Goal: Task Accomplishment & Management: Use online tool/utility

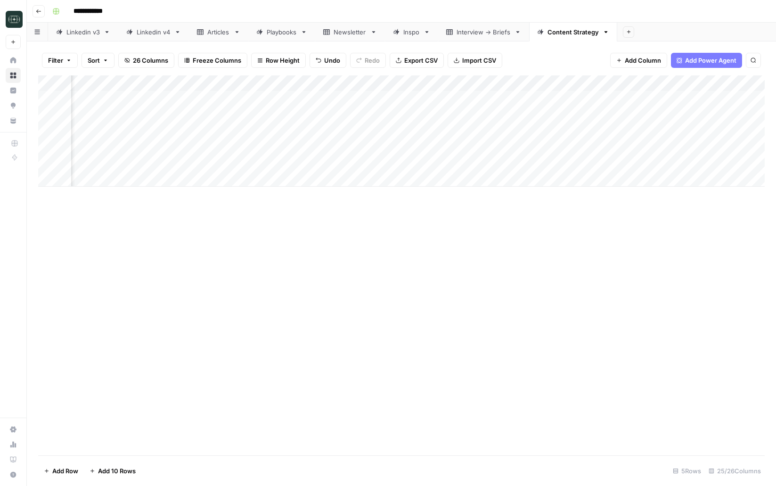
scroll to position [0, 1448]
click at [673, 145] on div "Add Column" at bounding box center [401, 130] width 726 height 111
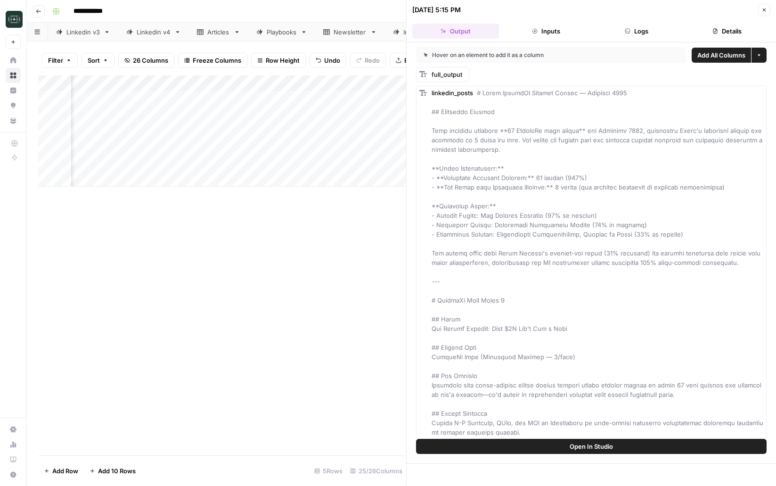
click at [760, 11] on button "Close" at bounding box center [764, 10] width 12 height 12
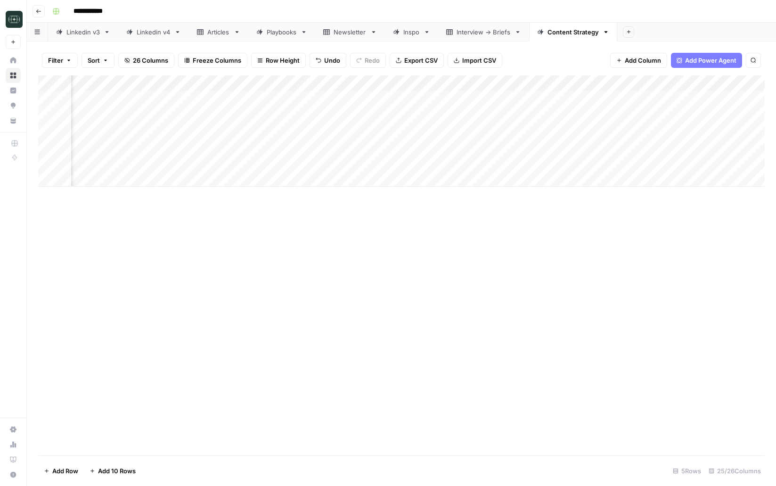
scroll to position [0, 1770]
click at [536, 146] on div "Add Column" at bounding box center [401, 130] width 726 height 111
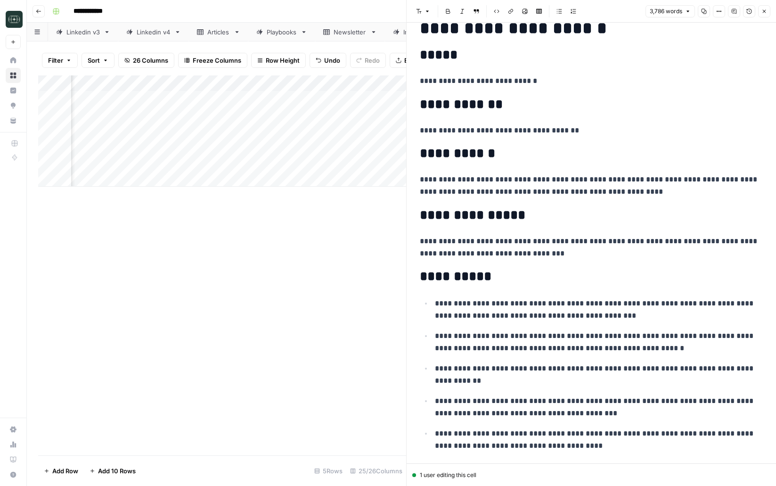
scroll to position [1042, 0]
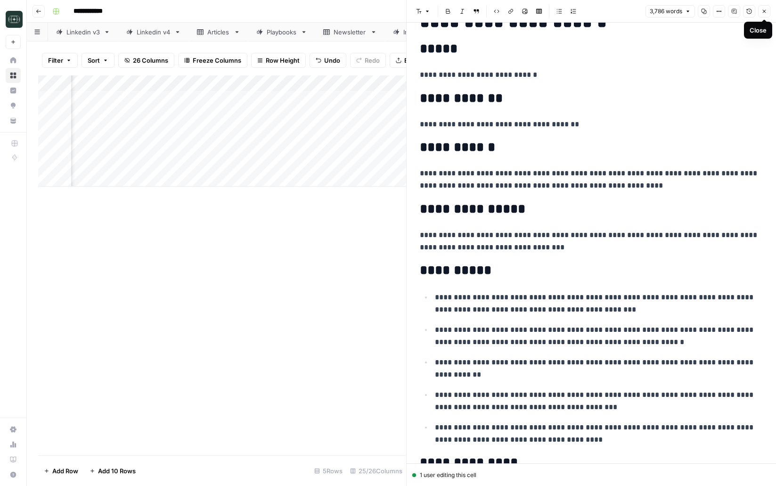
click at [766, 15] on button "Close" at bounding box center [764, 11] width 12 height 12
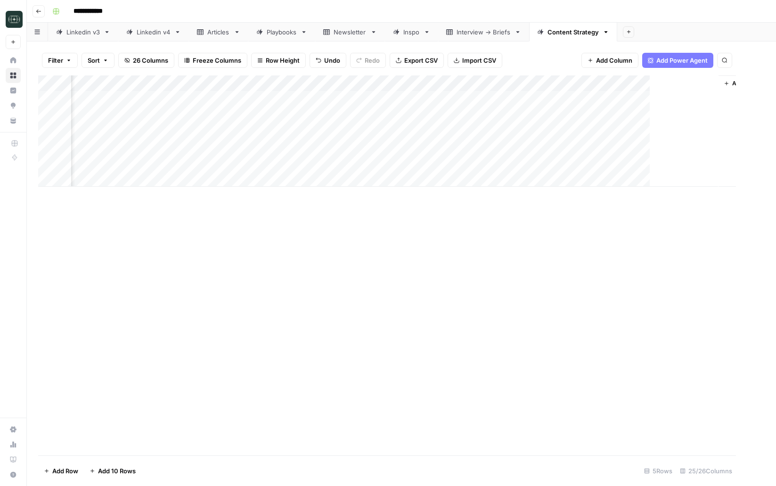
scroll to position [0, 1758]
click at [41, 11] on span "Go back" at bounding box center [41, 11] width 0 height 0
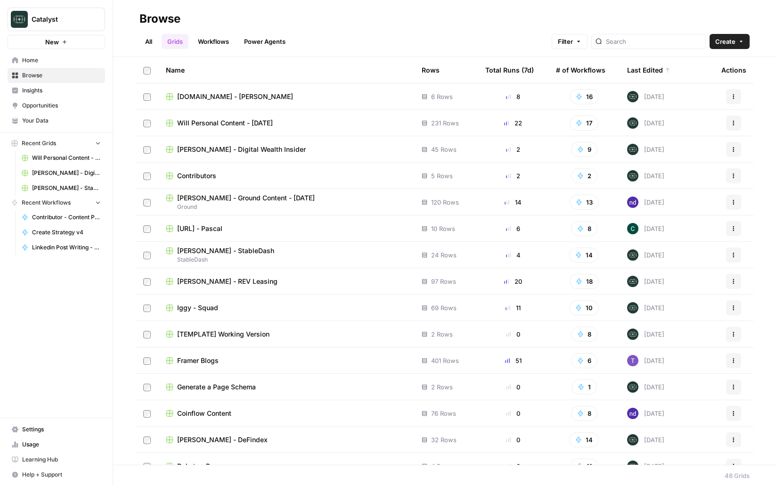
click at [195, 122] on span "Will Personal Content - [DATE]" at bounding box center [225, 122] width 96 height 9
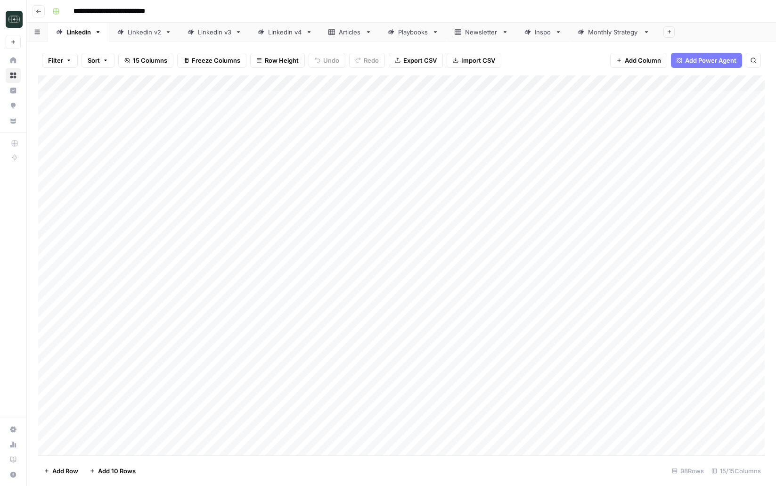
click at [282, 33] on div "Linkedin v4" at bounding box center [285, 31] width 34 height 9
click at [279, 304] on div "Add Column" at bounding box center [401, 194] width 726 height 239
type textarea "**********"
click at [512, 306] on div "Add Column" at bounding box center [401, 202] width 726 height 255
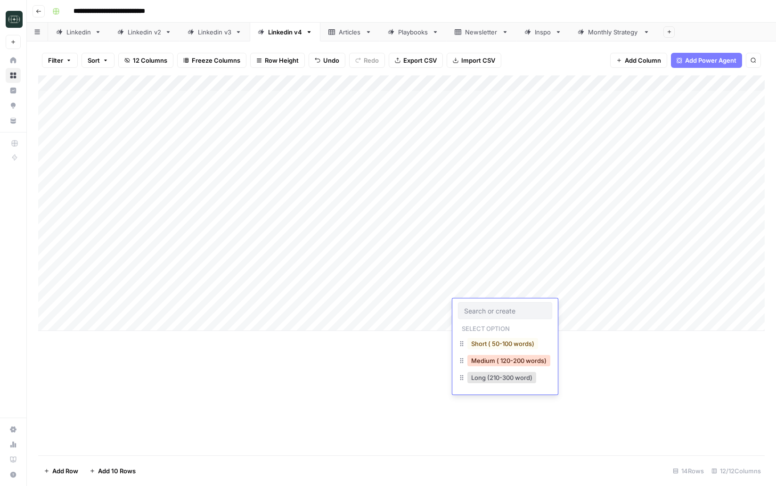
click at [494, 360] on button "Medium ( 120-200 words)" at bounding box center [508, 360] width 83 height 11
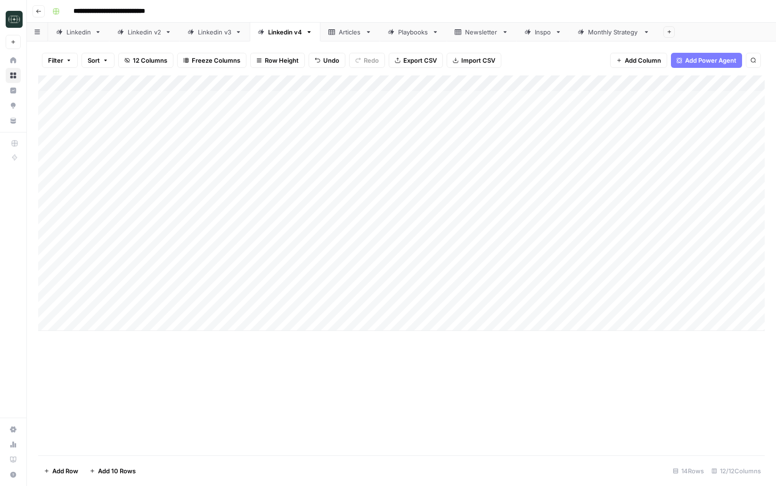
click at [581, 306] on div "Add Column" at bounding box center [401, 202] width 726 height 255
click at [236, 319] on div "Add Column" at bounding box center [401, 202] width 726 height 255
click at [214, 319] on div "Add Column" at bounding box center [401, 210] width 726 height 271
type textarea "**********"
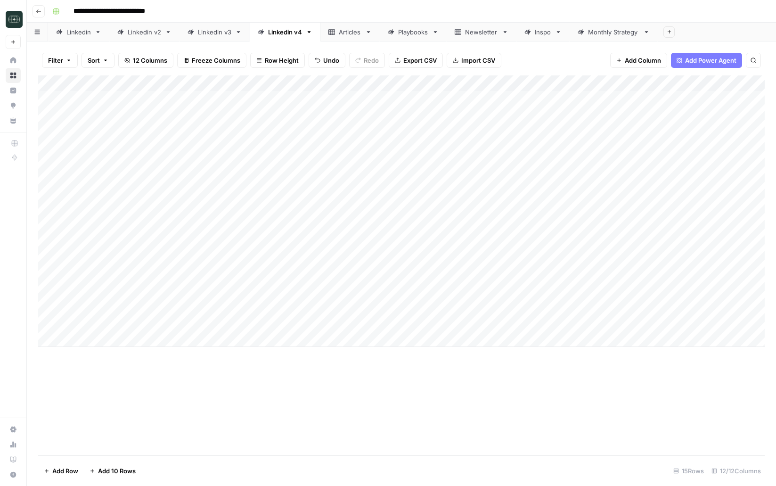
click at [495, 325] on div "Add Column" at bounding box center [401, 210] width 726 height 271
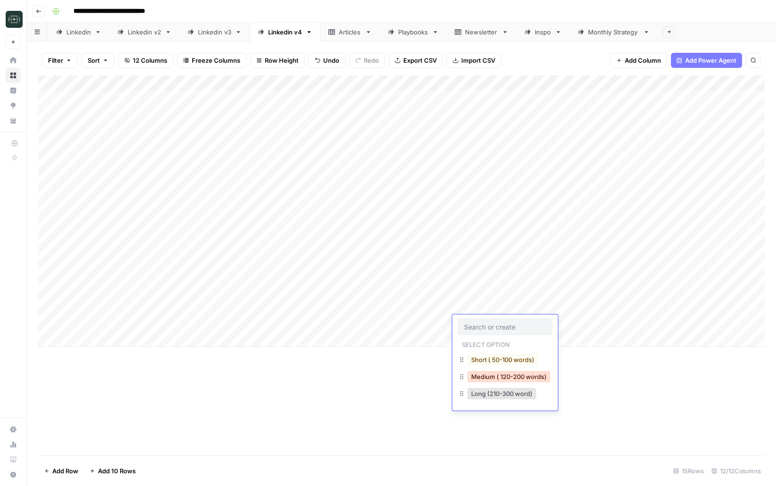
click at [501, 372] on button "Medium ( 120-200 words)" at bounding box center [508, 376] width 83 height 11
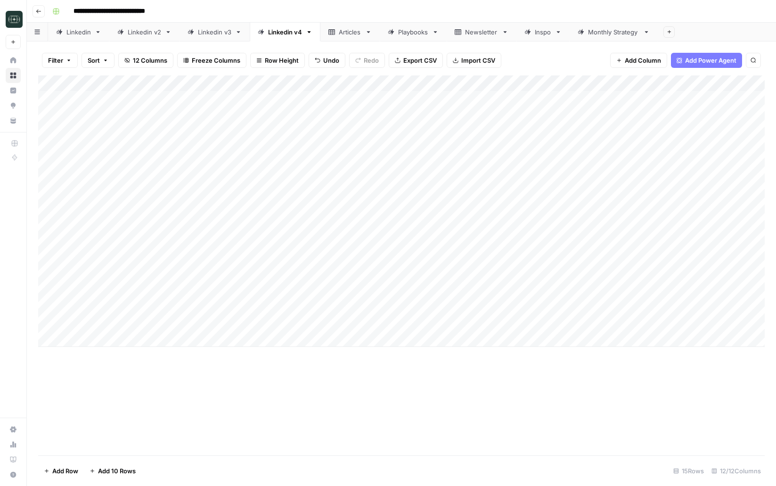
click at [578, 322] on div "Add Column" at bounding box center [401, 210] width 726 height 271
click at [411, 35] on div "Playbooks" at bounding box center [413, 31] width 30 height 9
click at [123, 304] on div "Add Column" at bounding box center [401, 194] width 726 height 239
click at [123, 304] on div "Add Column" at bounding box center [401, 202] width 726 height 255
type textarea "**********"
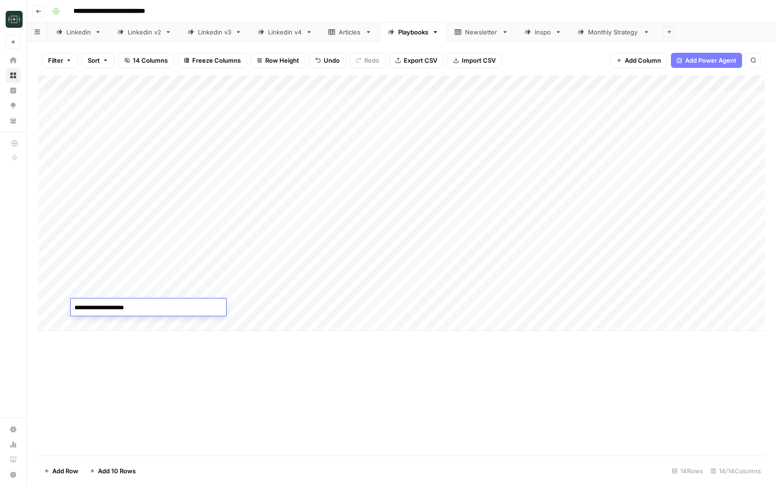
scroll to position [122, 0]
click at [270, 303] on div "Add Column" at bounding box center [401, 202] width 726 height 255
click at [556, 289] on div "Add Column" at bounding box center [401, 202] width 726 height 255
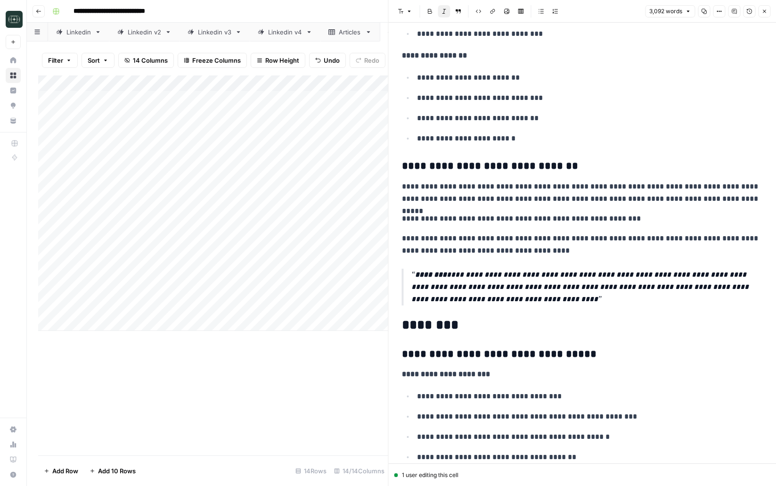
scroll to position [9728, 0]
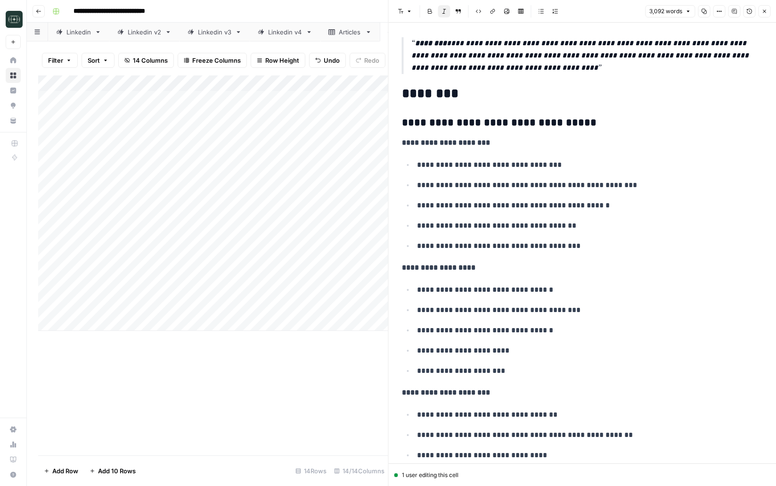
click at [765, 10] on icon "button" at bounding box center [764, 11] width 6 height 6
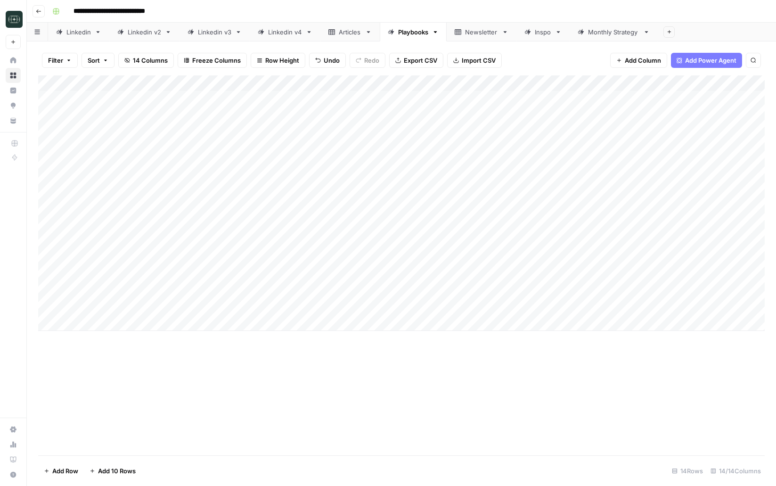
click at [275, 33] on div "Linkedin v4" at bounding box center [285, 31] width 34 height 9
click at [243, 339] on div "Add Column" at bounding box center [401, 210] width 726 height 271
type textarea "**********"
click at [472, 337] on div "Add Column" at bounding box center [401, 218] width 726 height 287
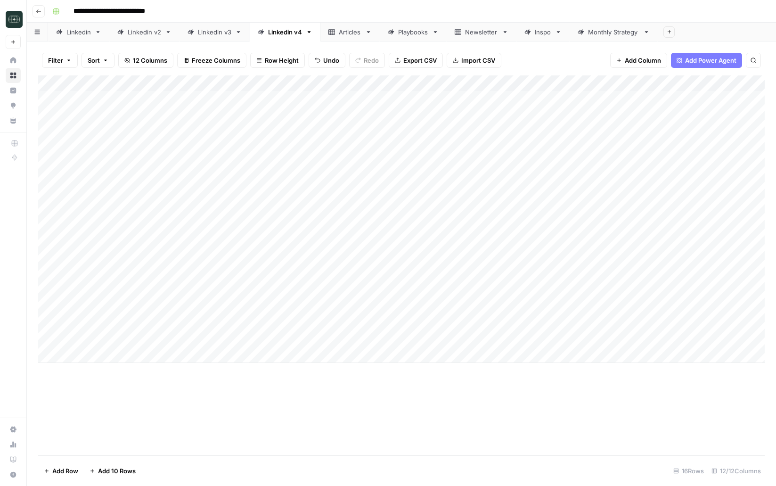
click at [472, 337] on div "Add Column" at bounding box center [401, 218] width 726 height 287
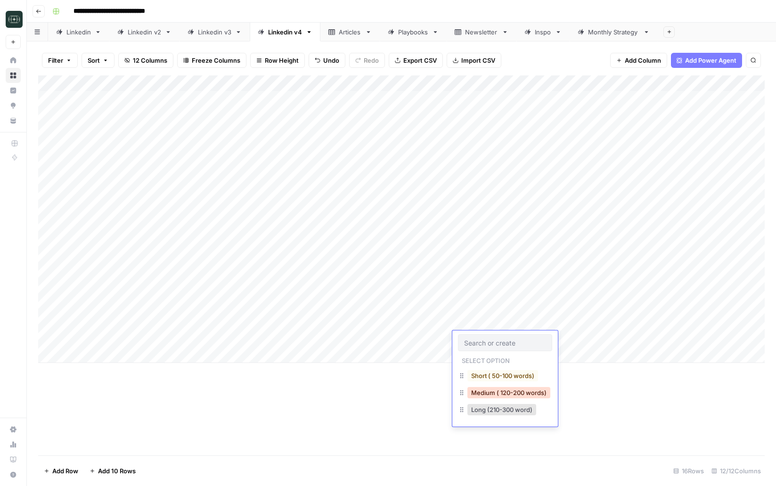
click at [495, 388] on button "Medium ( 120-200 words)" at bounding box center [508, 392] width 83 height 11
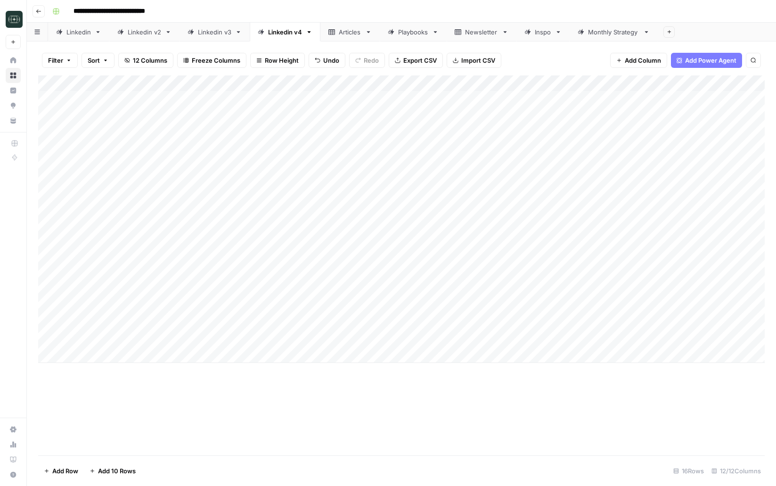
click at [566, 337] on div "Add Column" at bounding box center [401, 218] width 726 height 287
click at [414, 32] on div "Playbooks" at bounding box center [413, 31] width 30 height 9
click at [154, 323] on div "Add Column" at bounding box center [401, 202] width 726 height 255
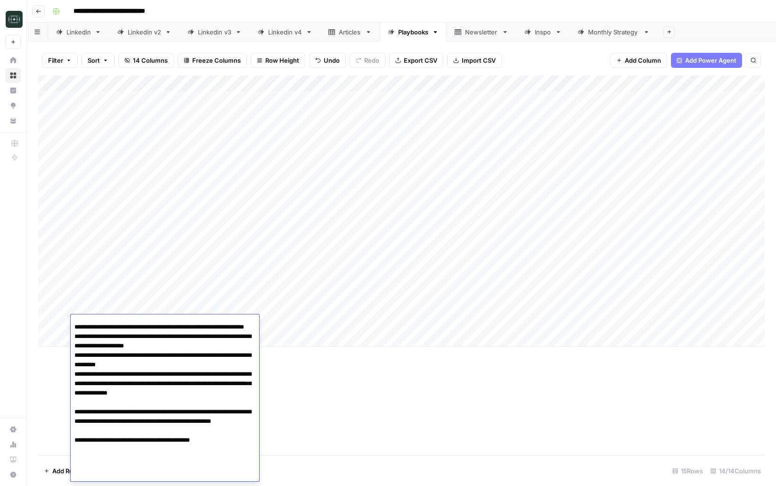
type textarea "**********"
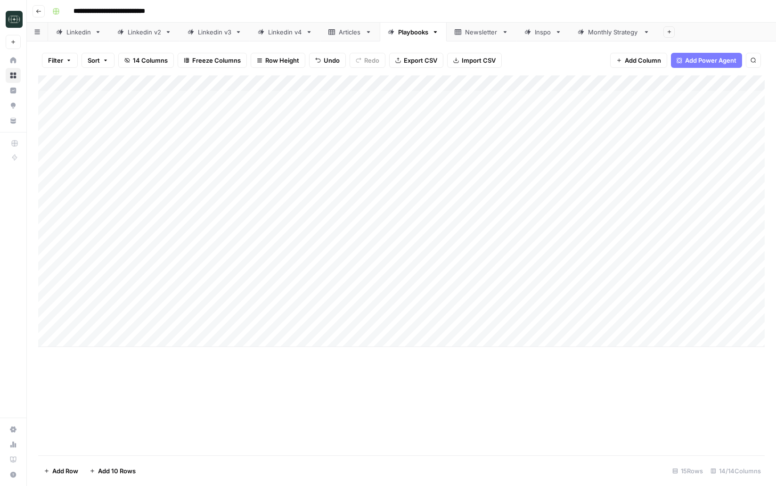
click at [282, 321] on div "Add Column" at bounding box center [401, 210] width 726 height 271
click at [492, 28] on div "Newsletter" at bounding box center [481, 31] width 33 height 9
click at [412, 36] on div "Playbooks" at bounding box center [413, 31] width 30 height 9
click at [174, 343] on div "Add Column" at bounding box center [401, 210] width 726 height 271
type textarea "**********"
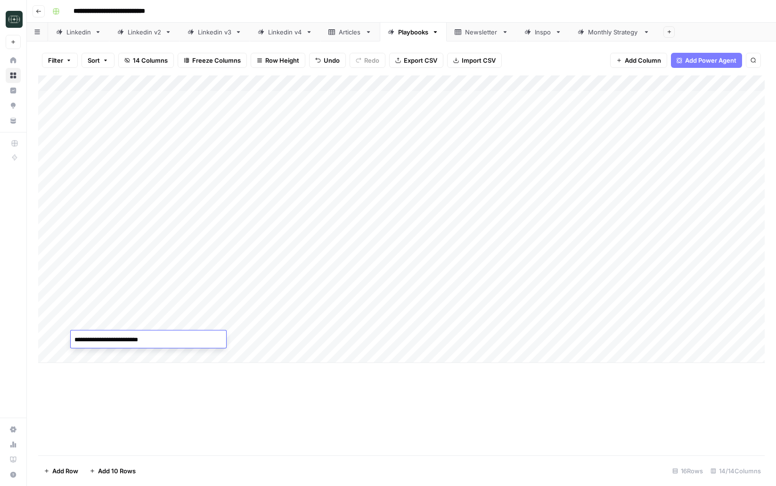
scroll to position [163, 0]
click at [277, 342] on div "Add Column" at bounding box center [401, 218] width 726 height 287
click at [426, 427] on div "Add Column" at bounding box center [401, 265] width 726 height 380
click at [285, 39] on link "Linkedin v4" at bounding box center [285, 32] width 71 height 19
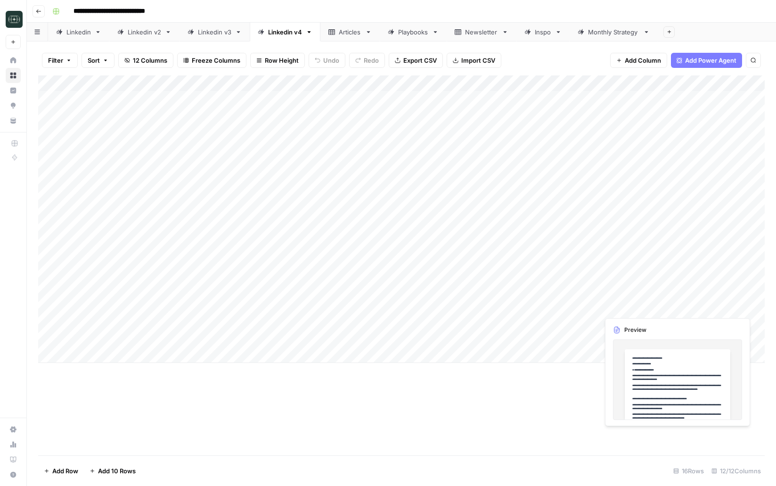
click at [745, 305] on div "Add Column" at bounding box center [401, 218] width 726 height 287
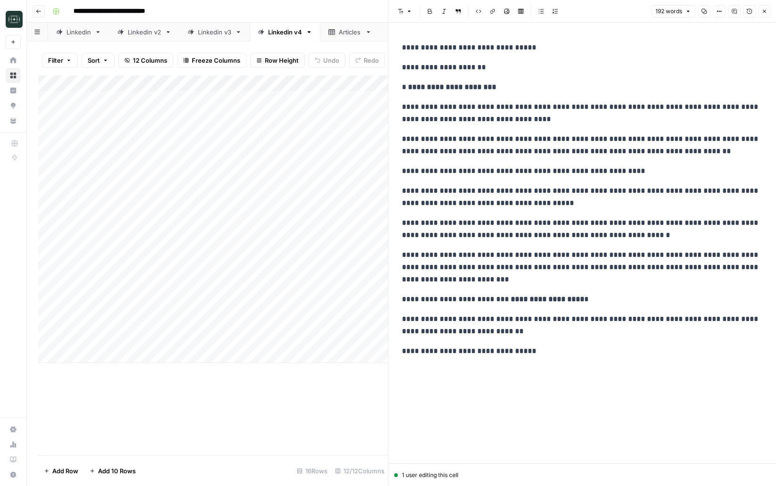
click at [759, 8] on button "Close" at bounding box center [764, 11] width 12 height 12
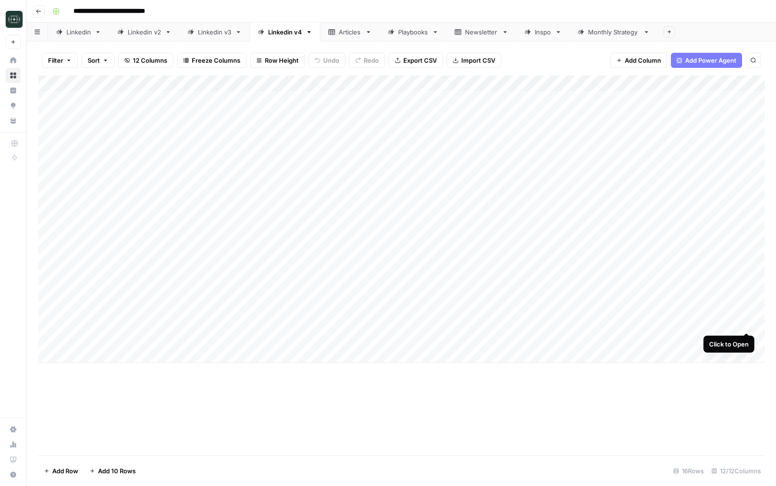
click at [747, 324] on div "Add Column" at bounding box center [401, 218] width 726 height 287
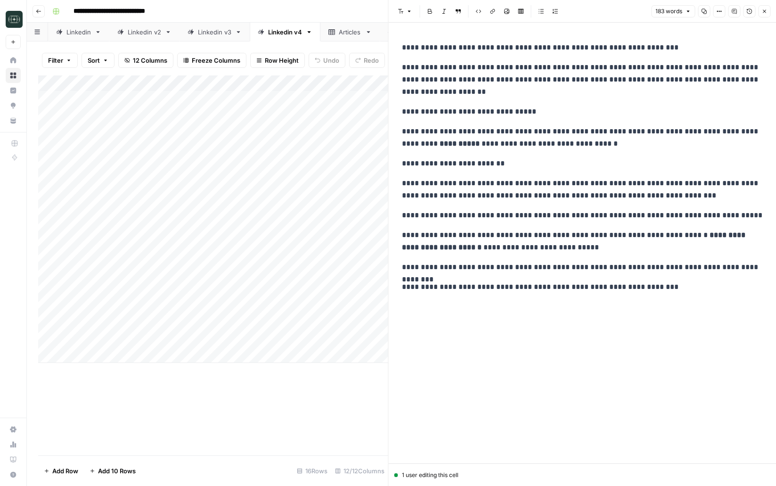
click at [768, 10] on button "Close" at bounding box center [764, 11] width 12 height 12
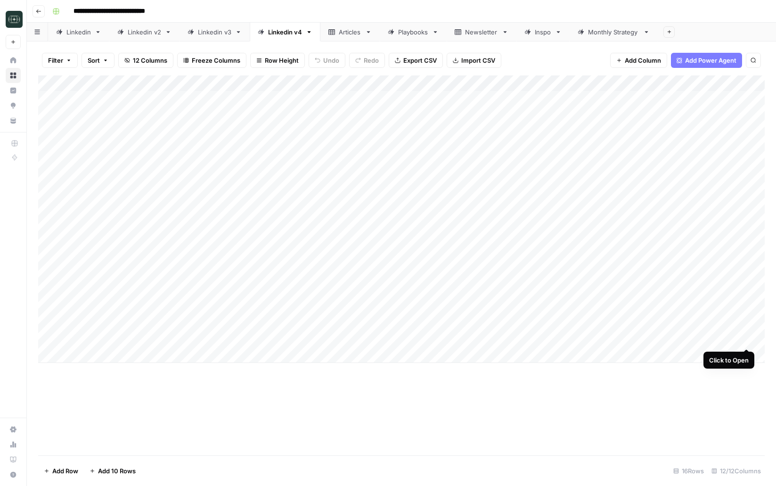
click at [746, 339] on div "Add Column" at bounding box center [401, 218] width 726 height 287
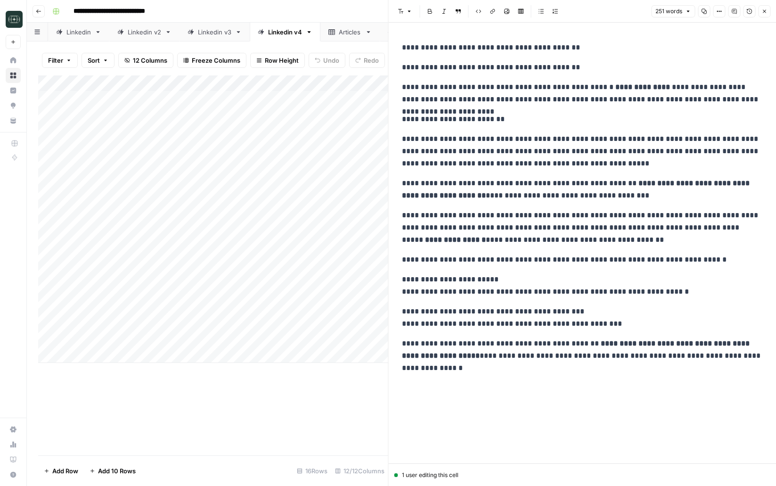
click at [765, 13] on icon "button" at bounding box center [764, 11] width 6 height 6
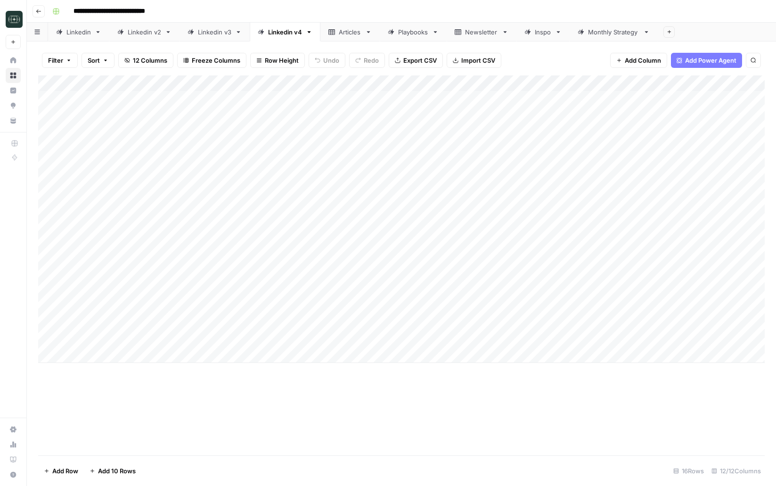
click at [430, 38] on link "Playbooks" at bounding box center [413, 32] width 67 height 19
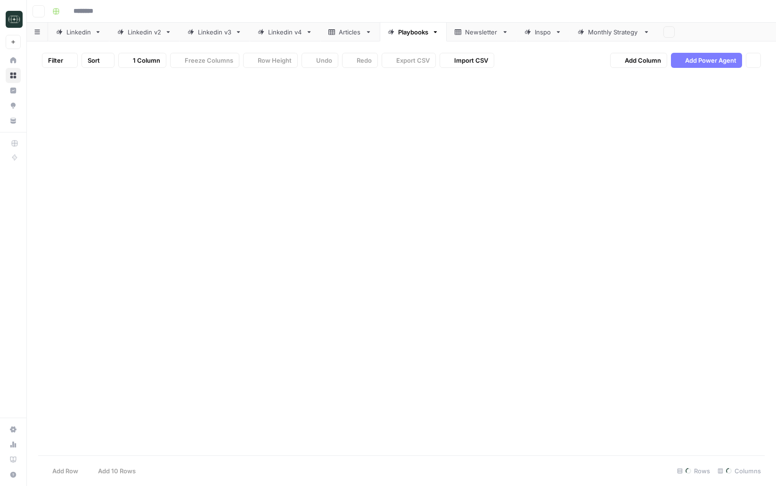
type input "**********"
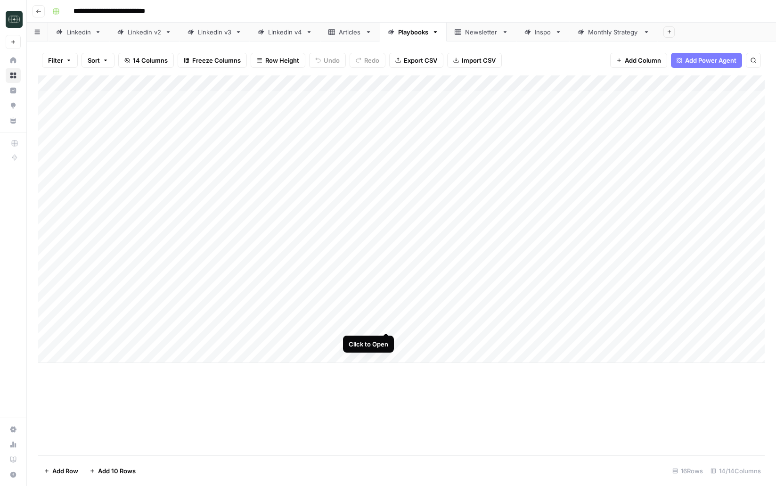
click at [389, 324] on div "Add Column" at bounding box center [401, 218] width 726 height 287
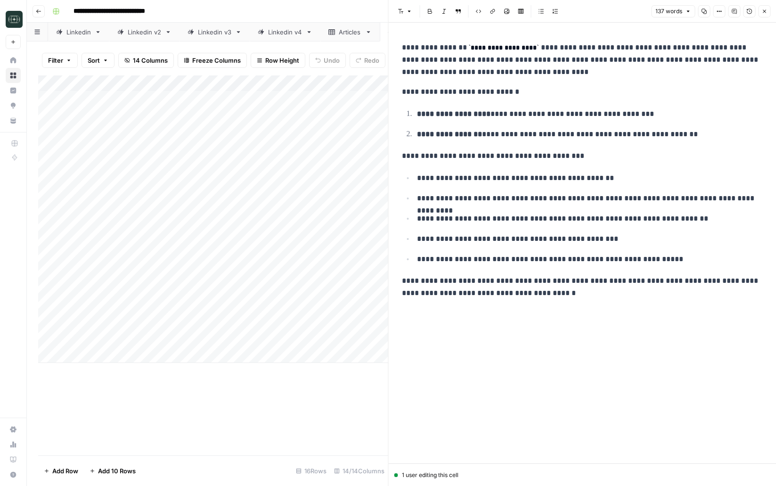
click at [764, 8] on button "Close" at bounding box center [764, 11] width 12 height 12
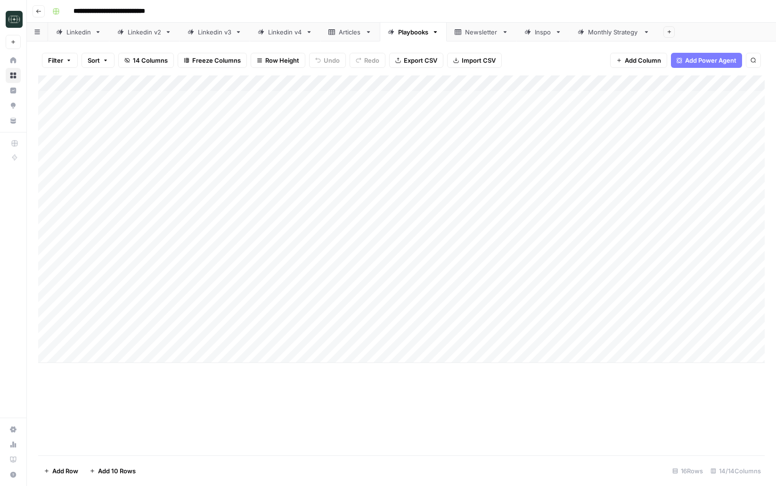
click at [358, 32] on div "Articles" at bounding box center [350, 31] width 23 height 9
click at [609, 30] on div "Monthly Strategy" at bounding box center [613, 31] width 51 height 9
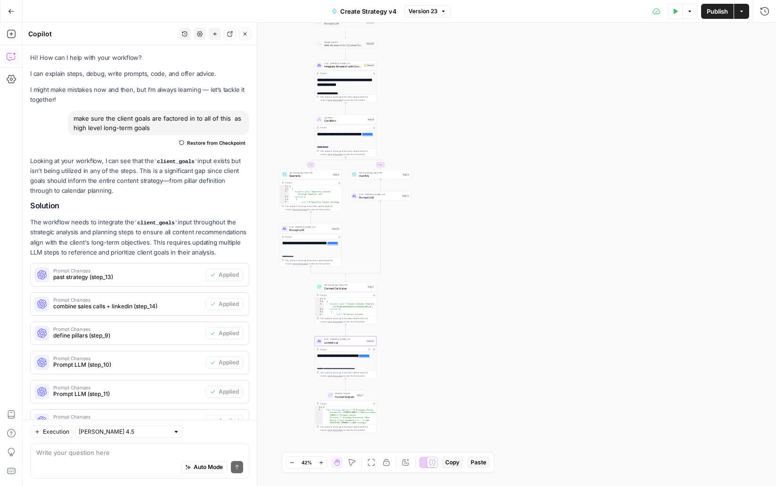
scroll to position [81, 0]
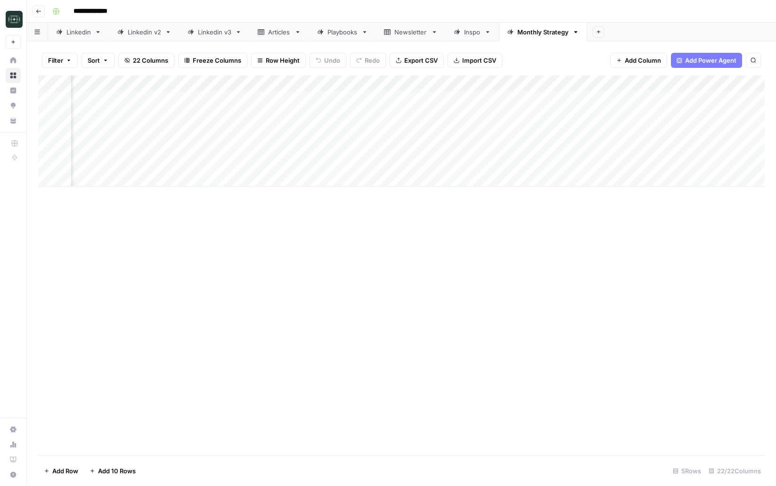
scroll to position [0, 1240]
click at [487, 402] on div "Add Column" at bounding box center [401, 265] width 726 height 380
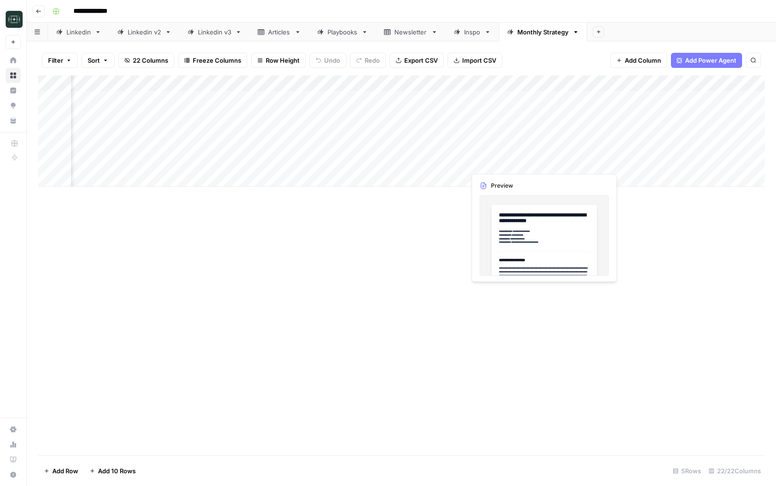
click at [540, 163] on div "Add Column" at bounding box center [401, 130] width 726 height 111
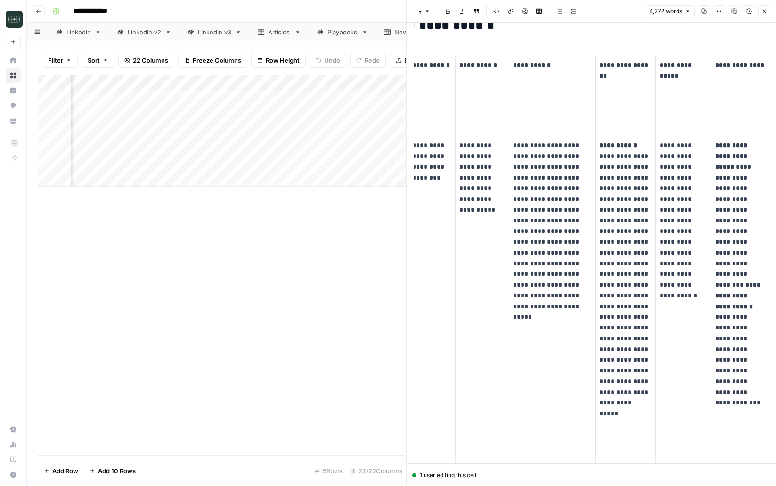
scroll to position [1318, 0]
click at [762, 9] on icon "button" at bounding box center [764, 11] width 6 height 6
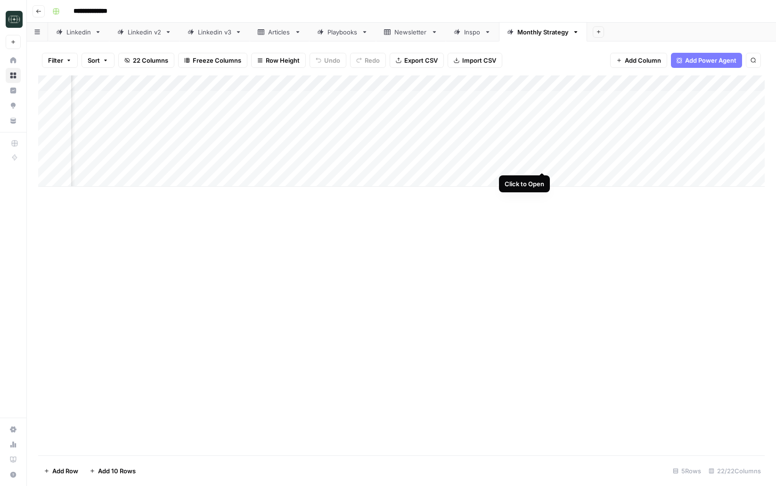
click at [540, 163] on div "Add Column" at bounding box center [401, 130] width 726 height 111
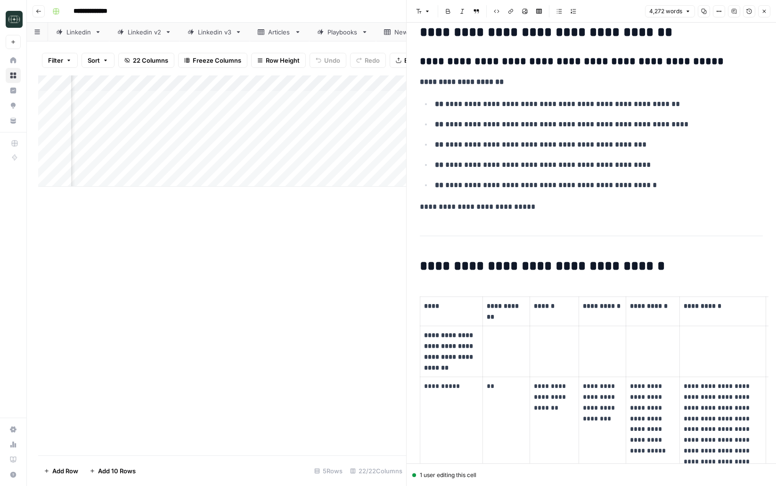
scroll to position [903, 0]
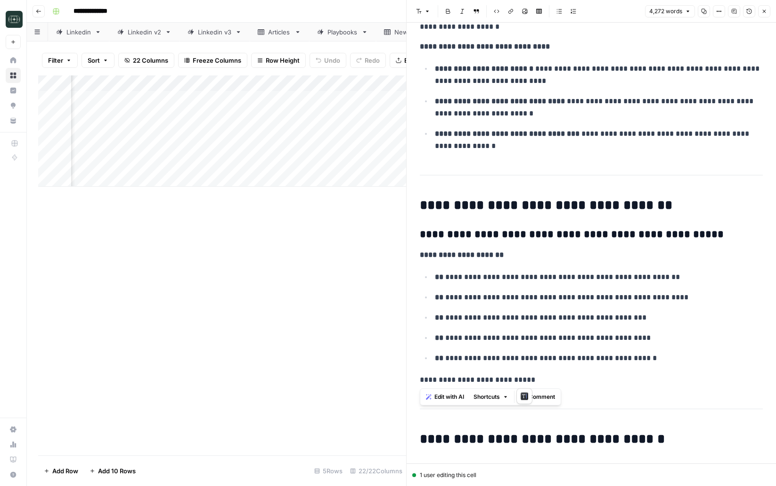
drag, startPoint x: 459, startPoint y: 269, endPoint x: 419, endPoint y: 208, distance: 72.8
click at [513, 271] on p "**********" at bounding box center [599, 277] width 328 height 12
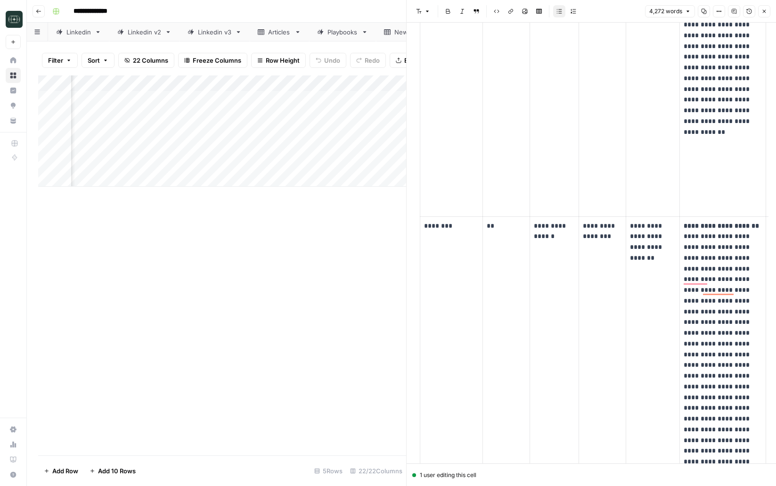
scroll to position [6695, 0]
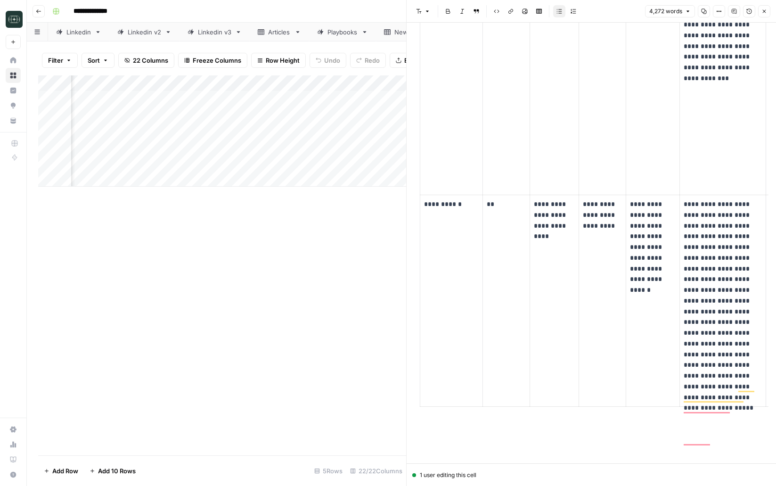
click at [552, 352] on td "**********" at bounding box center [553, 301] width 49 height 212
click at [765, 13] on icon "button" at bounding box center [764, 11] width 6 height 6
